Goal: Task Accomplishment & Management: Manage account settings

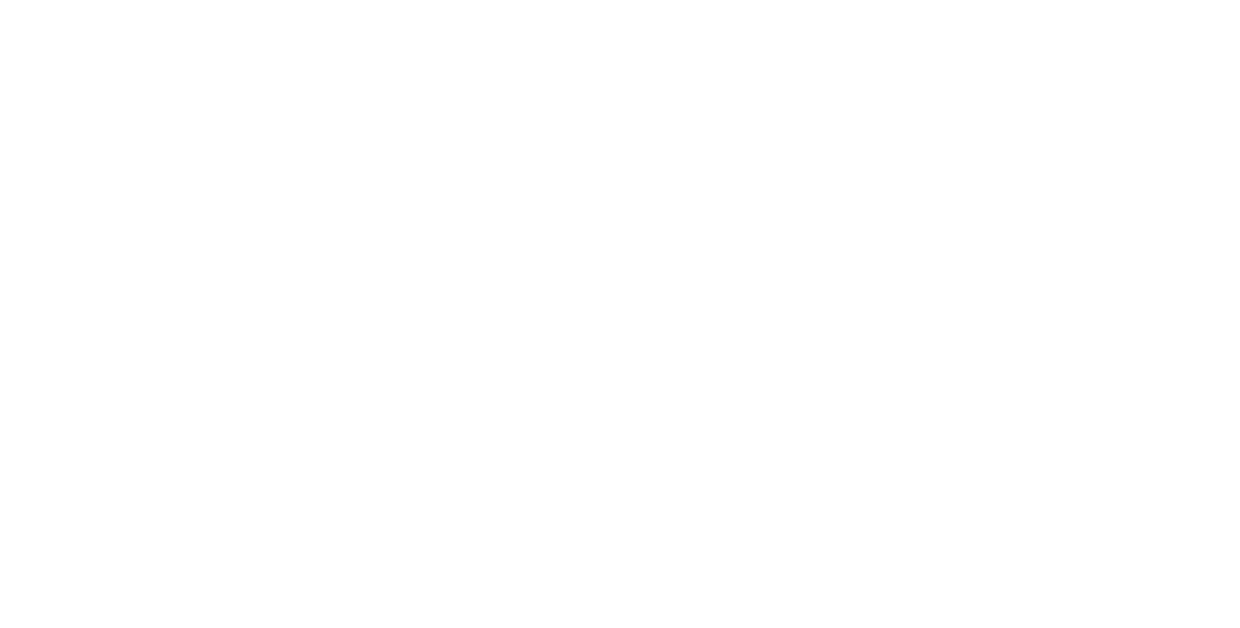
click at [787, 6] on html at bounding box center [620, 3] width 1240 height 6
